Goal: Find specific page/section

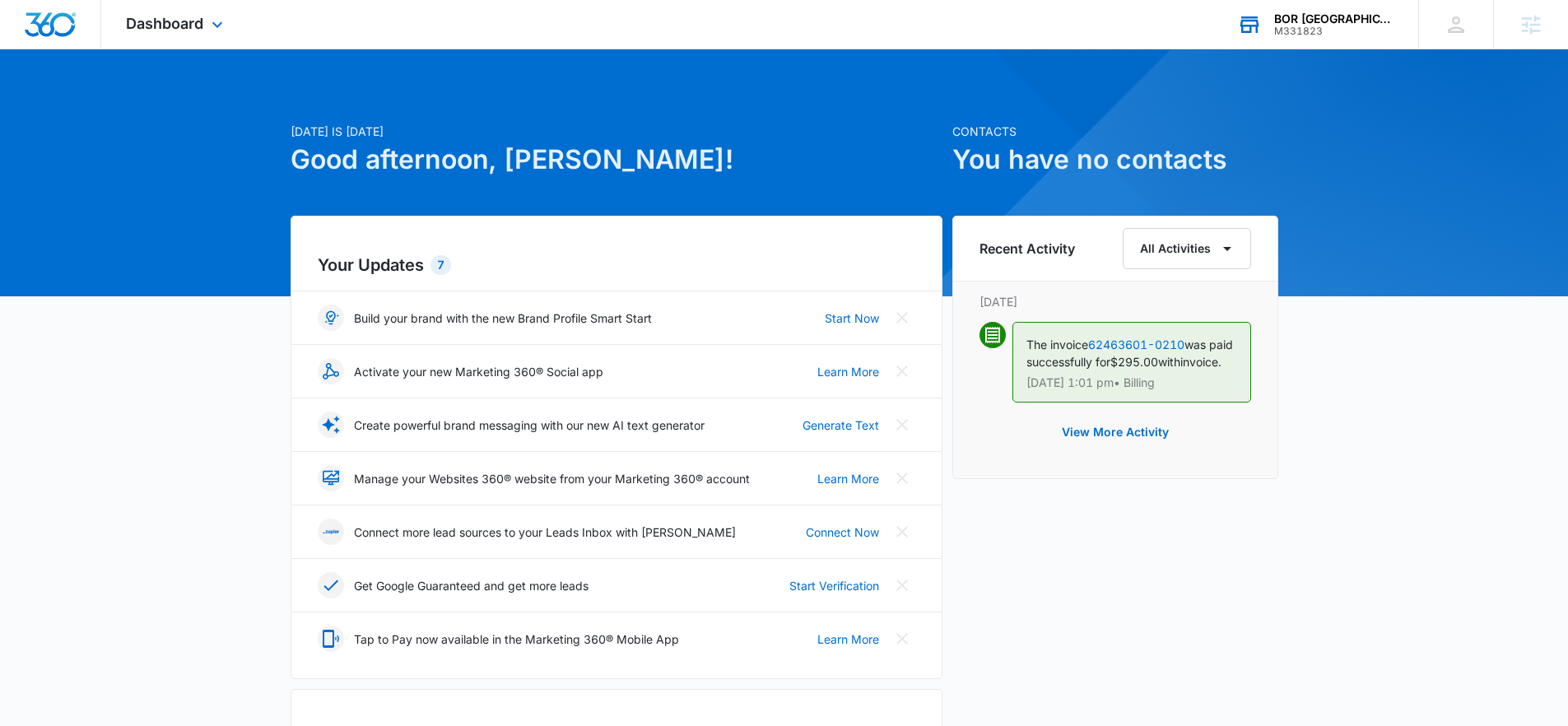
click at [1303, 22] on div "BOR [GEOGRAPHIC_DATA]" at bounding box center [1334, 19] width 120 height 13
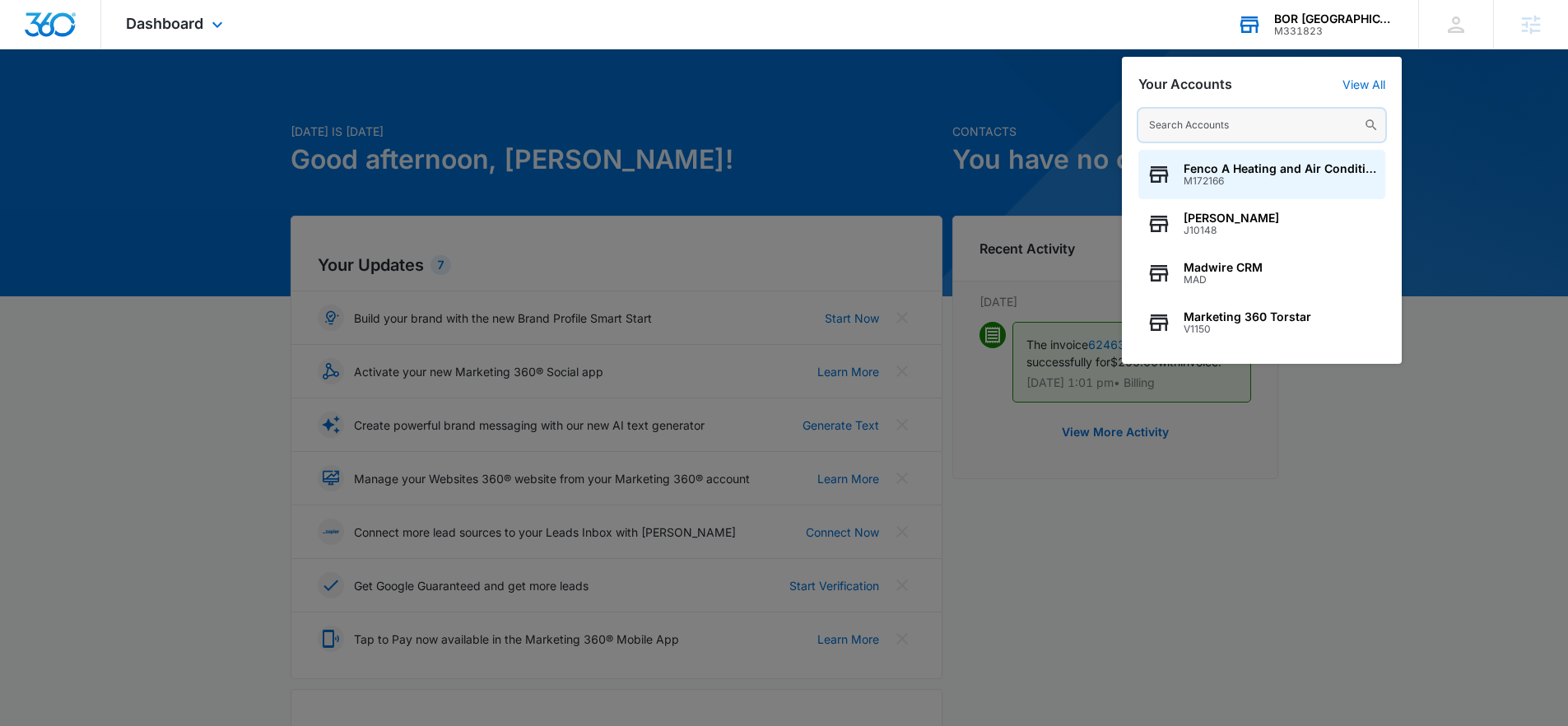
paste input "Lifetime Pet Wellness"
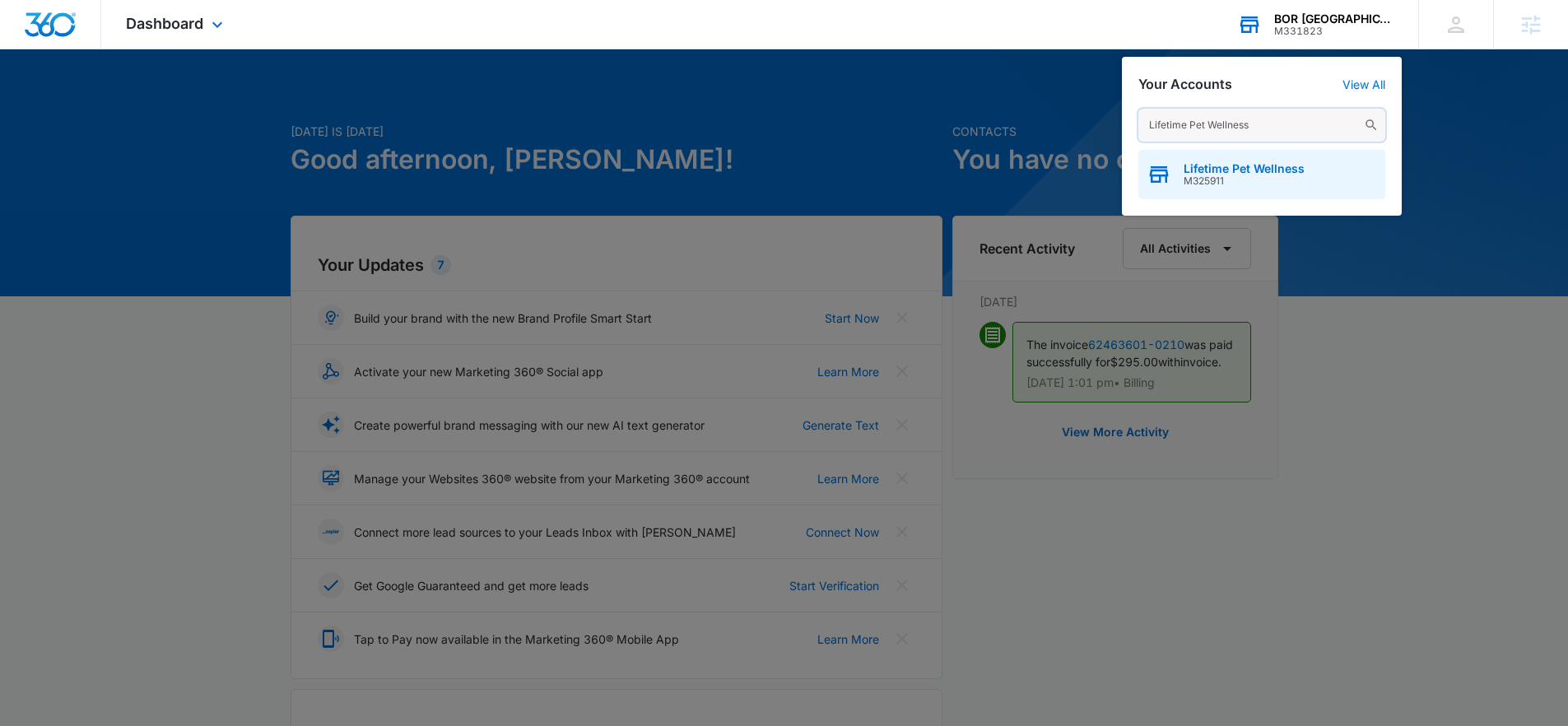
type input "Lifetime Pet Wellness"
click at [1233, 158] on div "Lifetime Pet Wellness M325911" at bounding box center [1262, 175] width 247 height 49
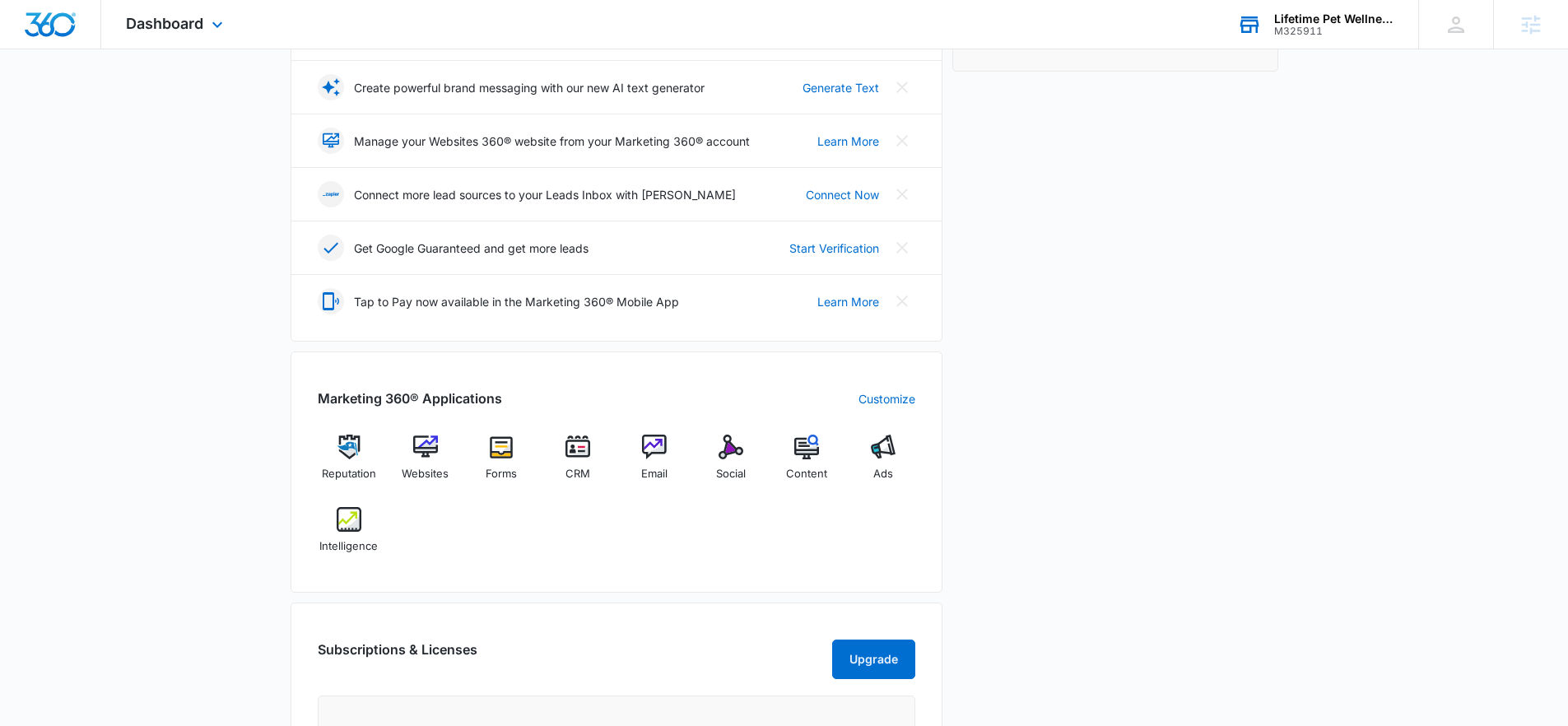
scroll to position [341, 0]
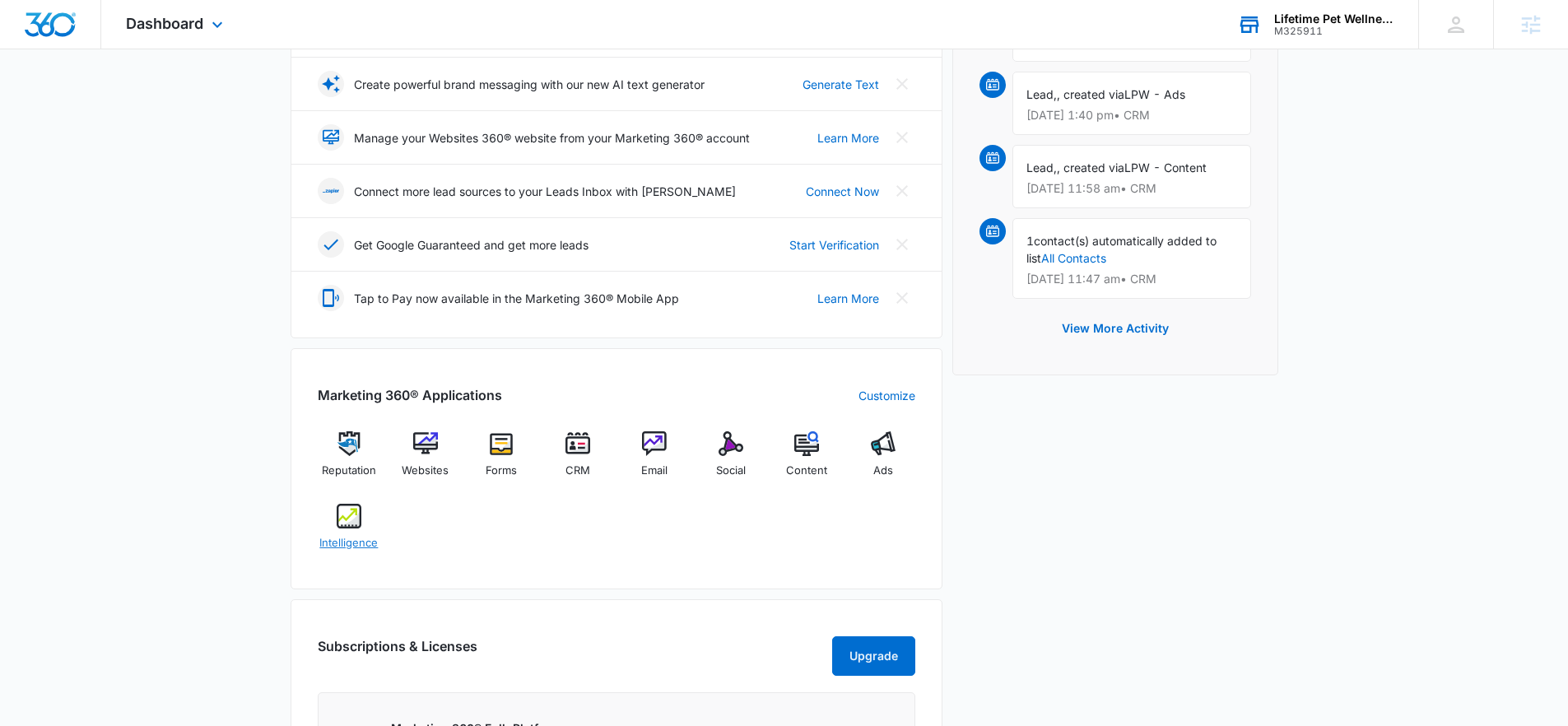
click at [348, 523] on img at bounding box center [349, 516] width 25 height 25
